Goal: Task Accomplishment & Management: Manage account settings

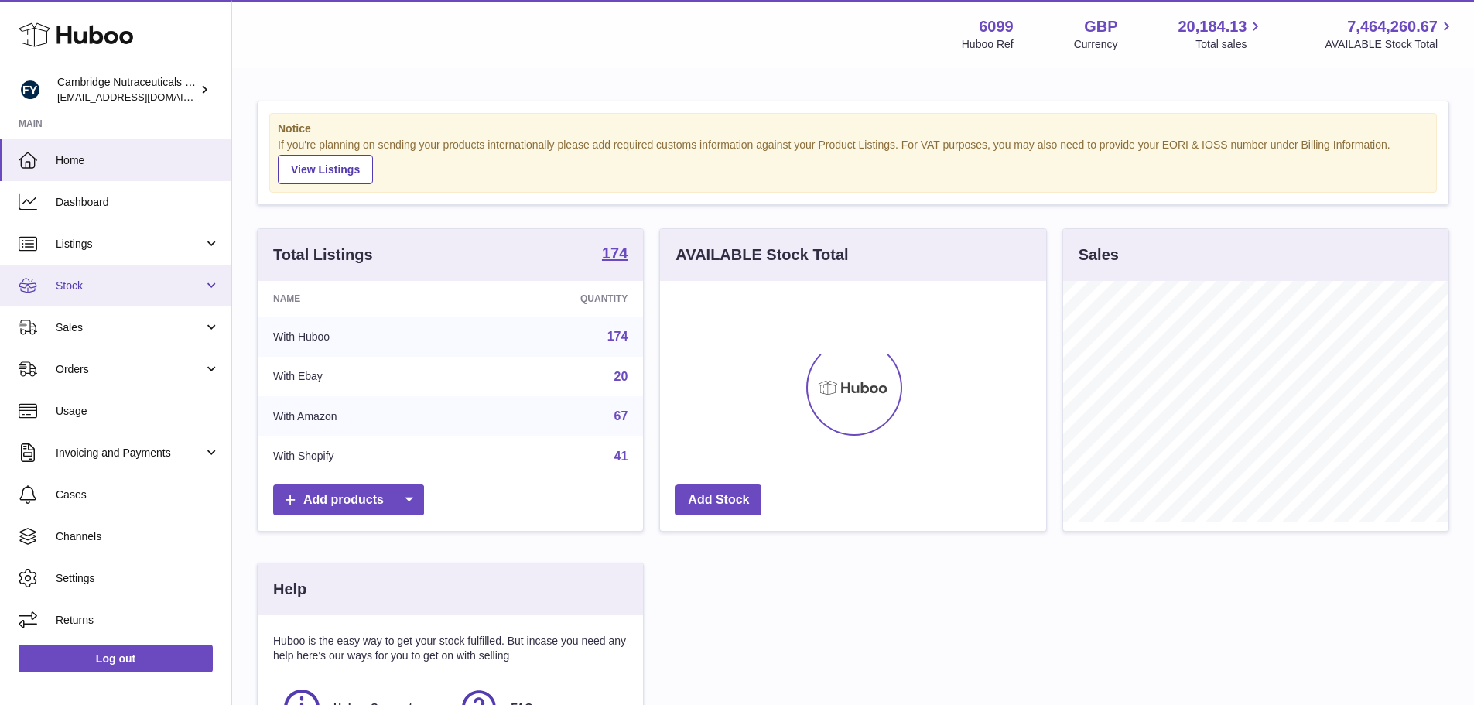
scroll to position [241, 386]
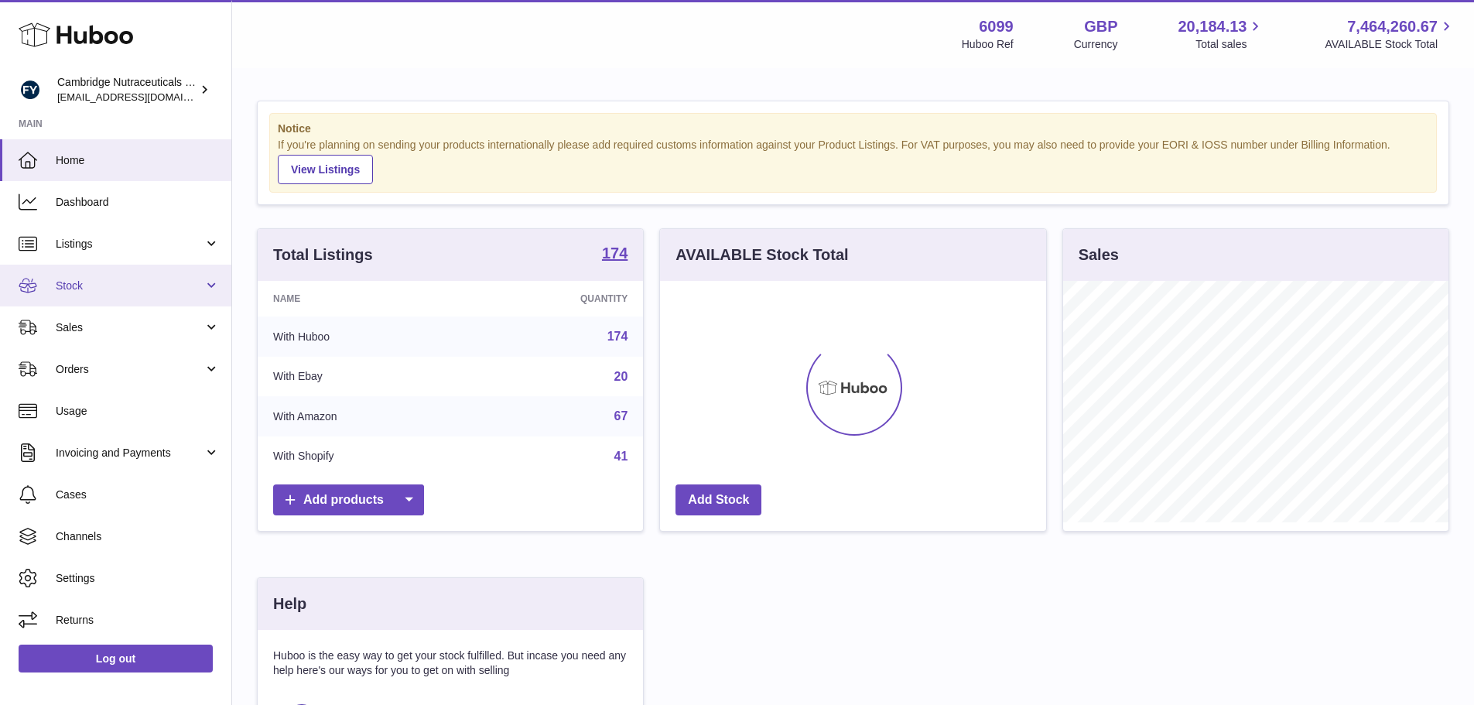
click at [110, 291] on span "Stock" at bounding box center [130, 286] width 148 height 15
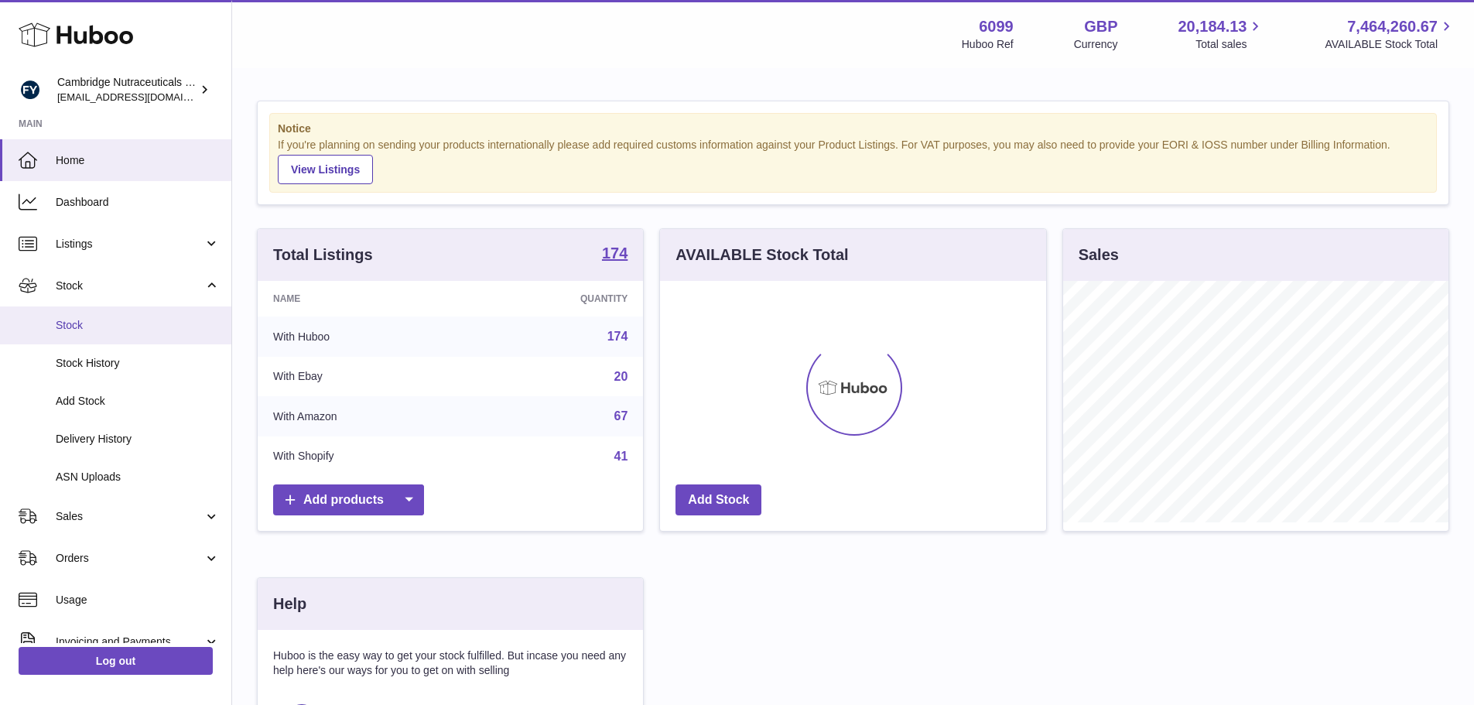
click at [107, 313] on link "Stock" at bounding box center [115, 325] width 231 height 38
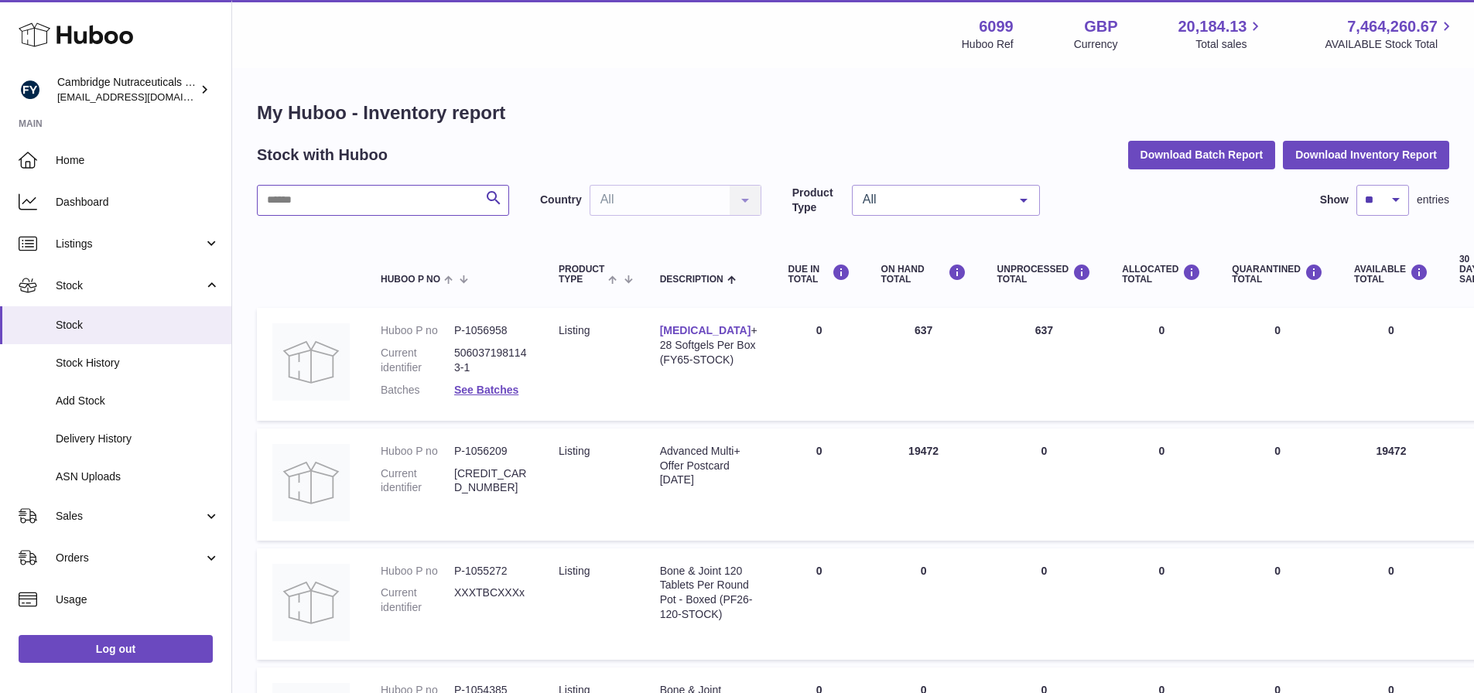
click at [315, 193] on input "text" at bounding box center [383, 200] width 252 height 31
type input "******"
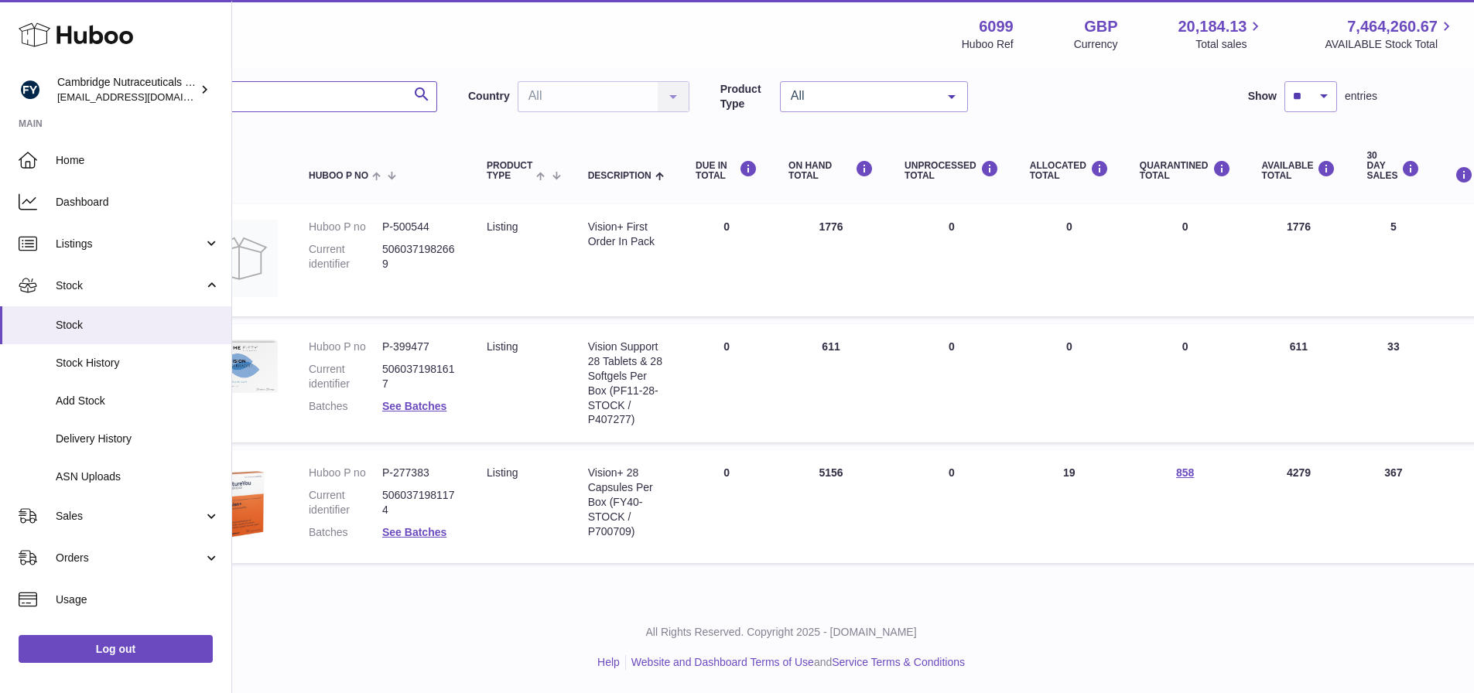
scroll to position [104, 0]
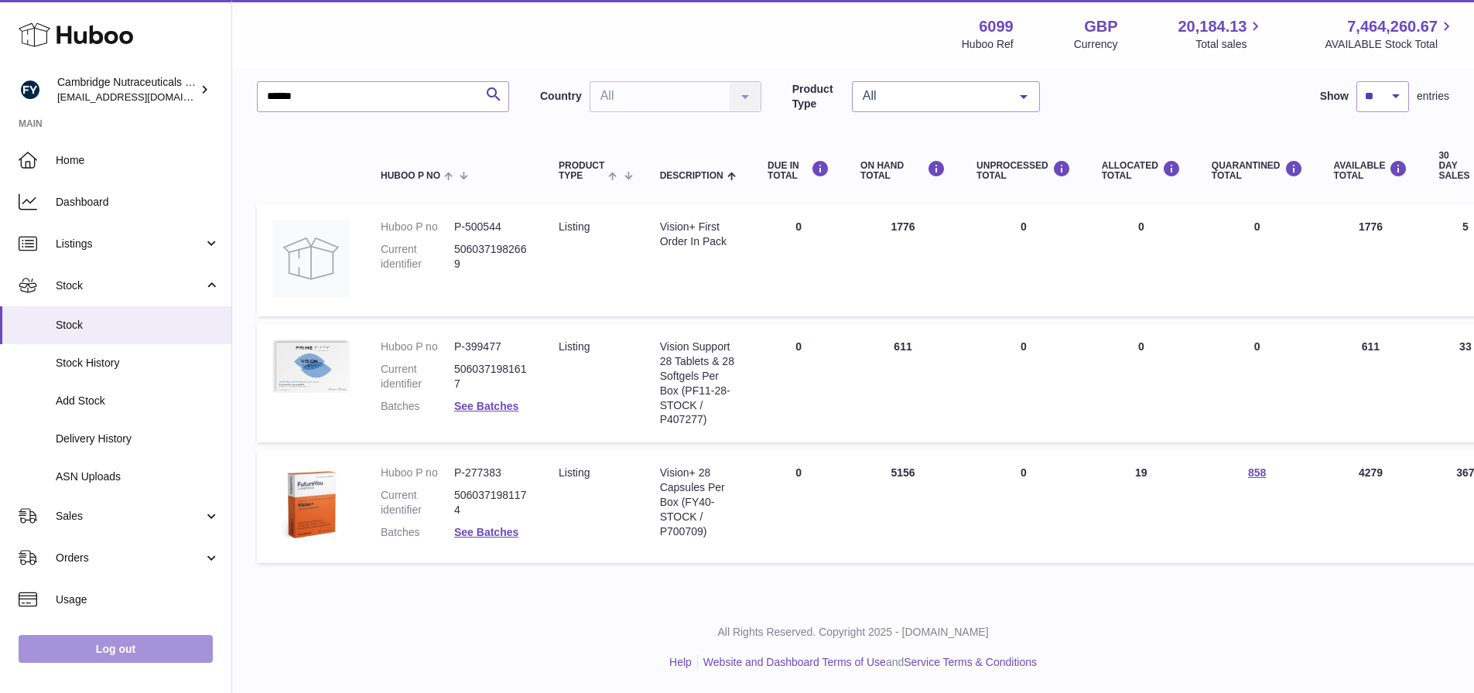
click at [148, 658] on link "Log out" at bounding box center [116, 649] width 194 height 28
